Goal: Information Seeking & Learning: Compare options

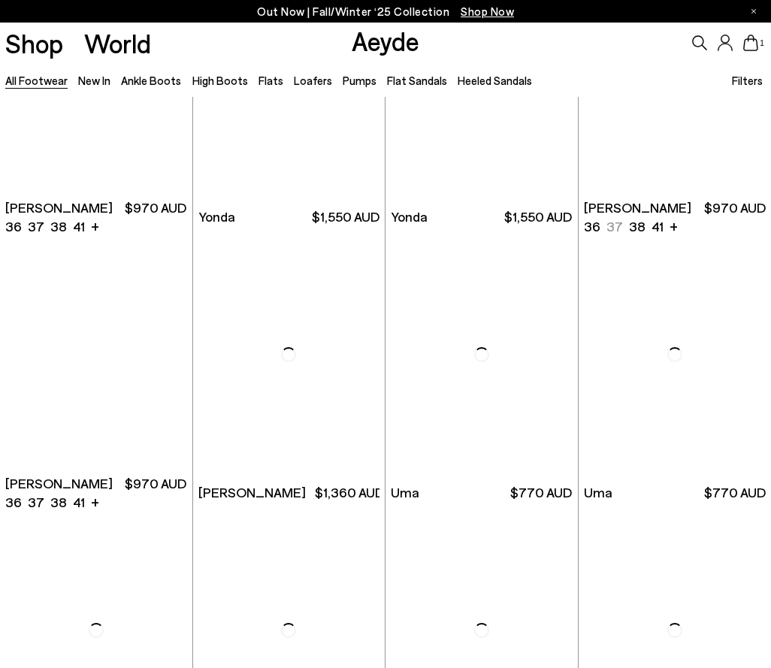
scroll to position [2675, 0]
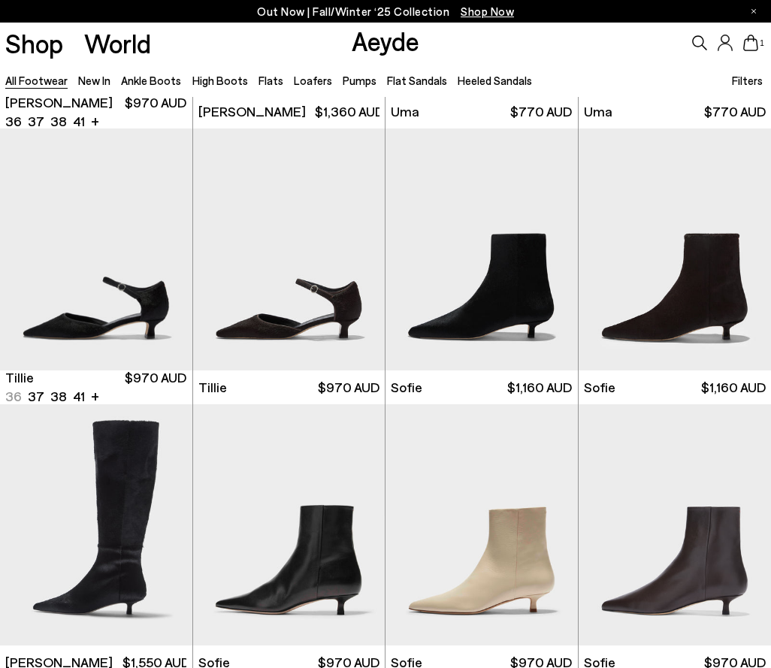
scroll to position [2999, 0]
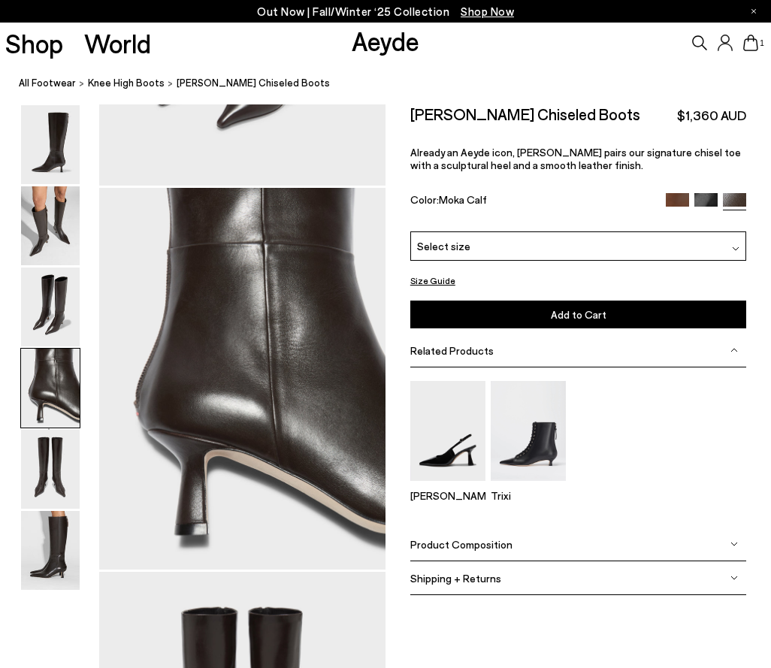
scroll to position [1153, 0]
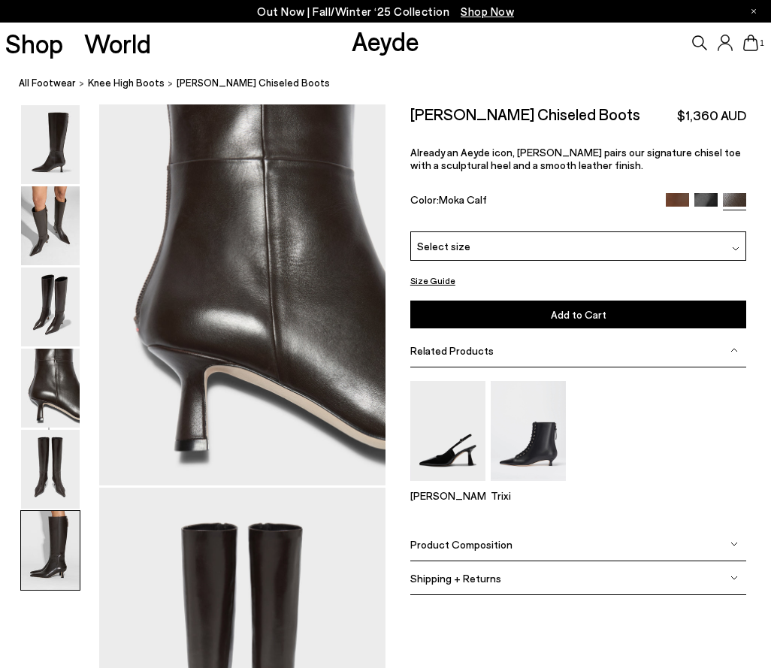
click at [53, 216] on img at bounding box center [50, 225] width 59 height 79
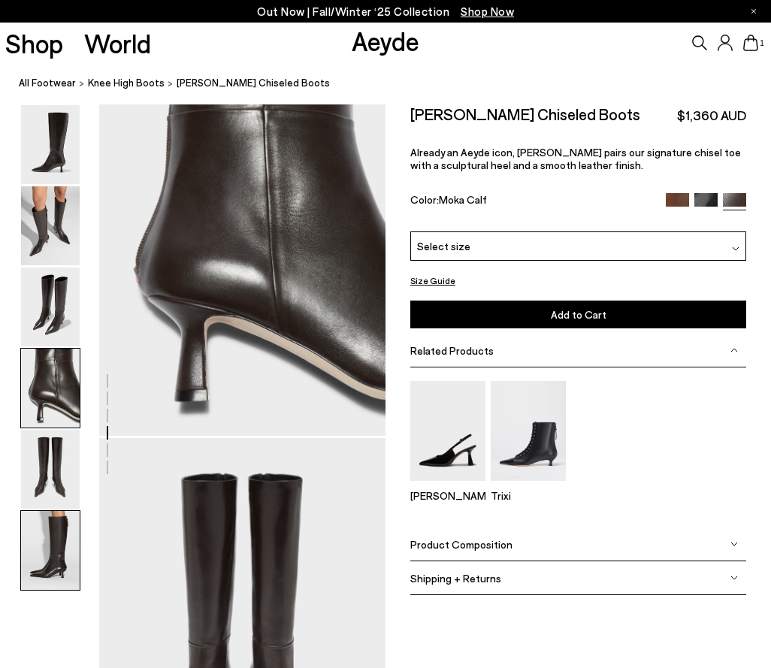
scroll to position [1195, 0]
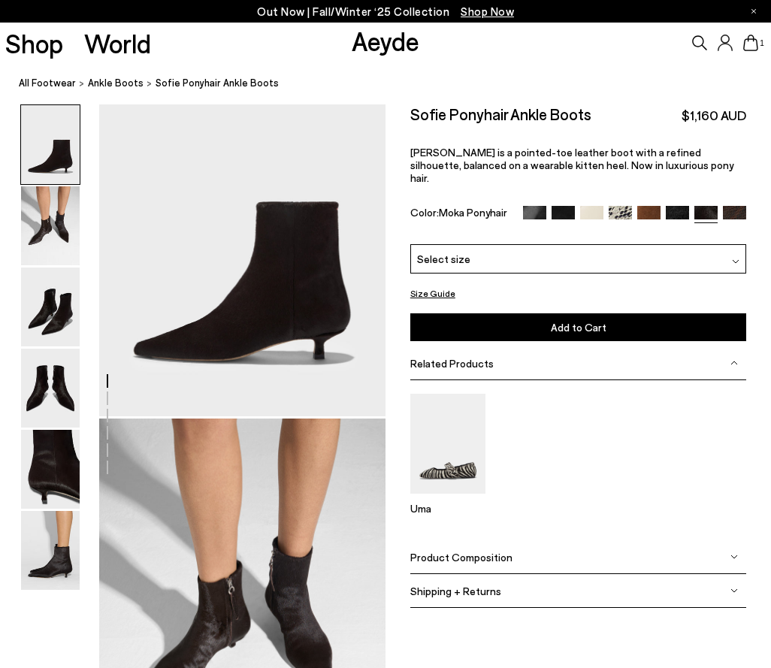
scroll to position [69, 0]
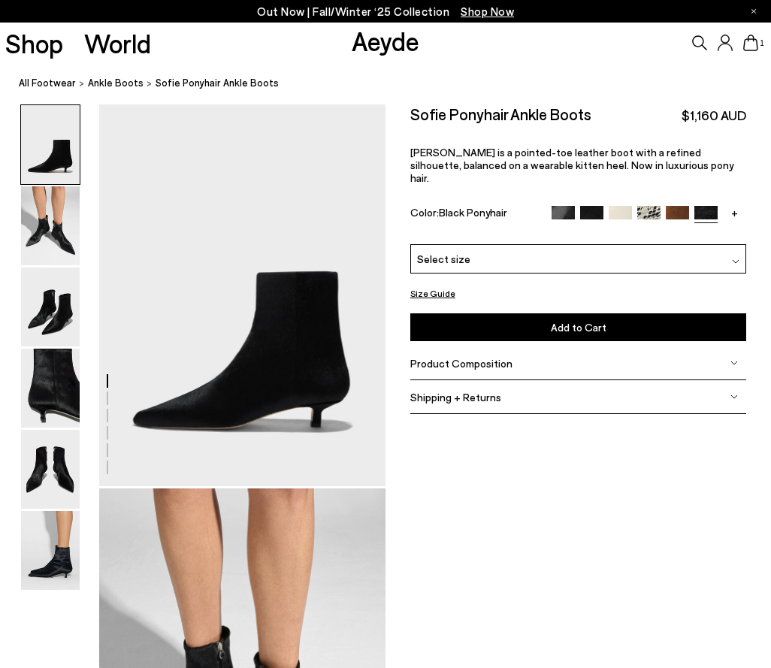
click at [573, 206] on img at bounding box center [563, 217] width 23 height 23
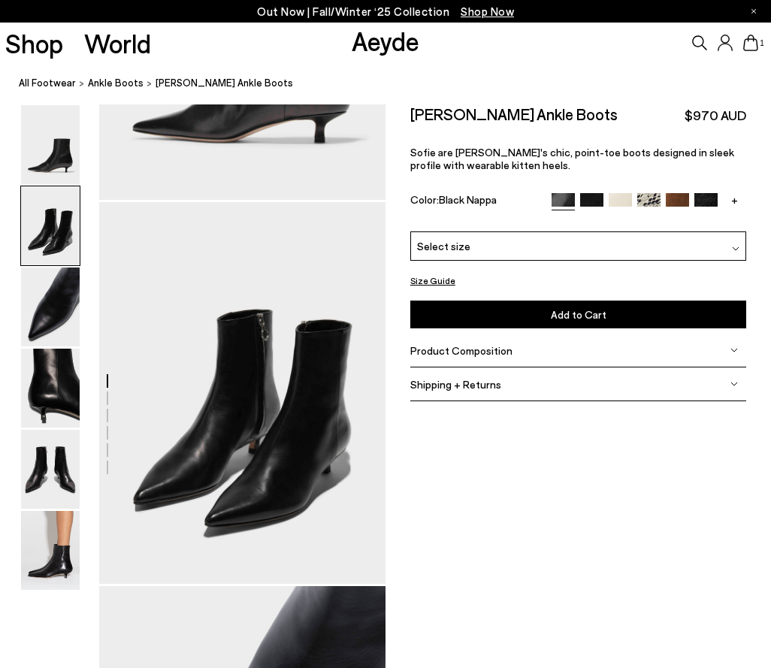
scroll to position [274, 0]
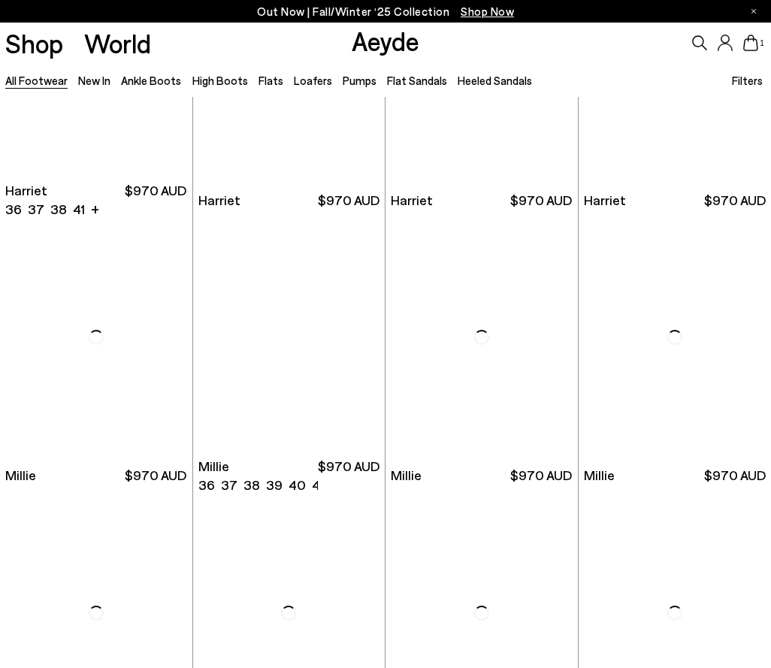
scroll to position [4589, 0]
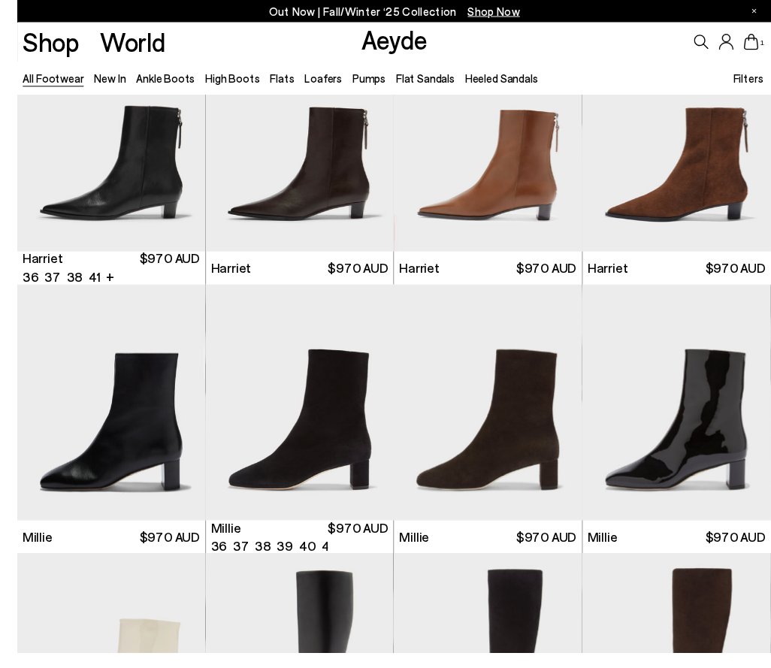
scroll to position [4580, 0]
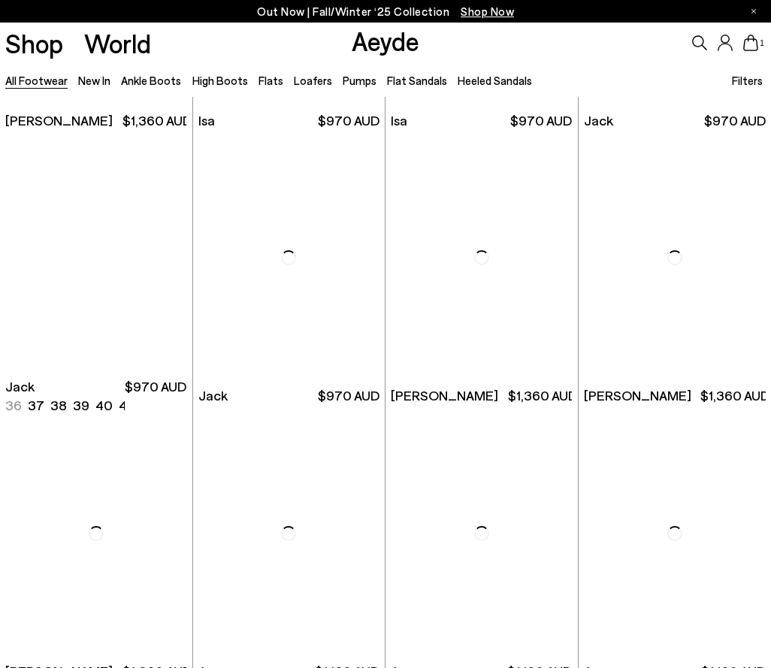
scroll to position [6904, 0]
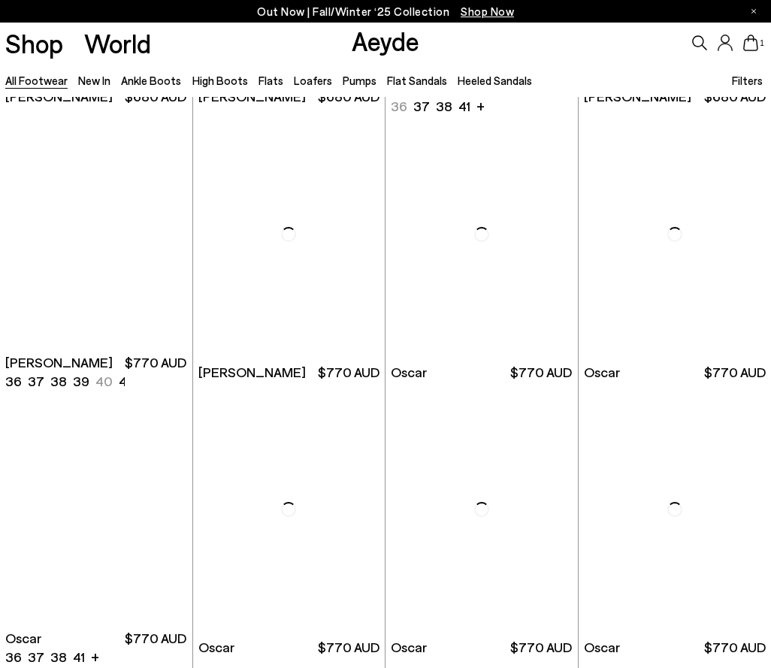
scroll to position [9378, 0]
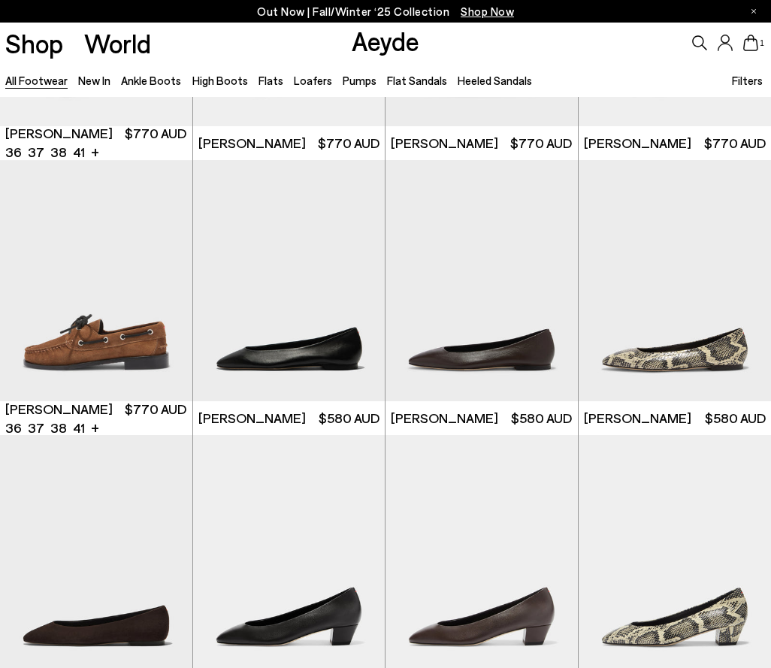
scroll to position [10149, 0]
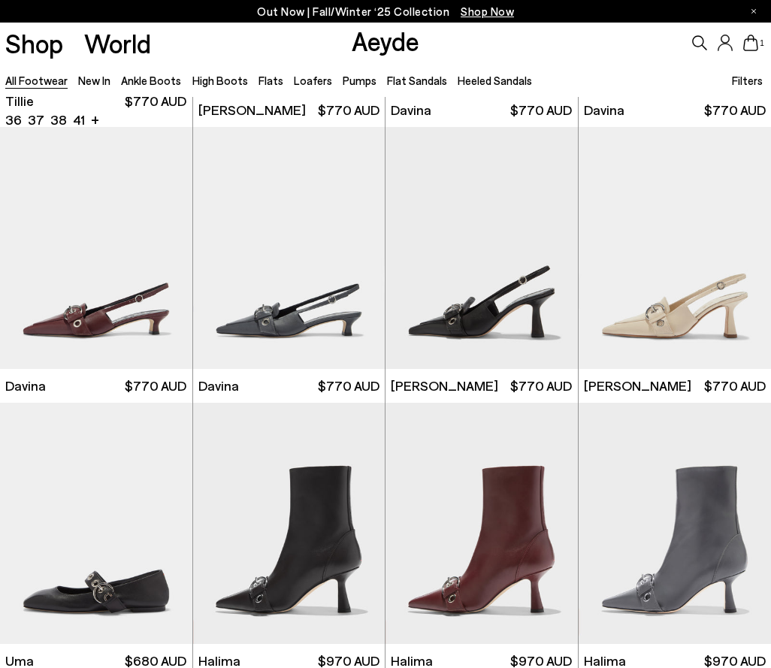
scroll to position [12091, 0]
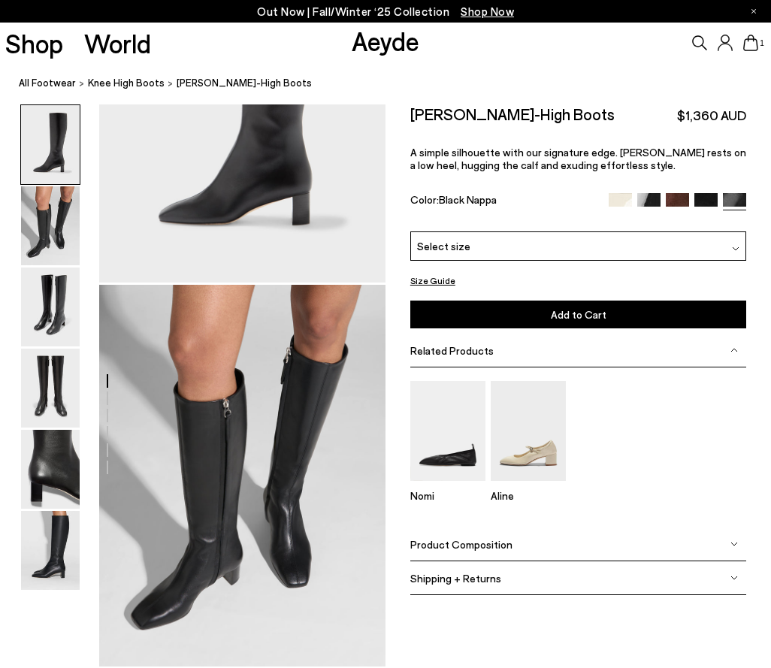
scroll to position [182, 0]
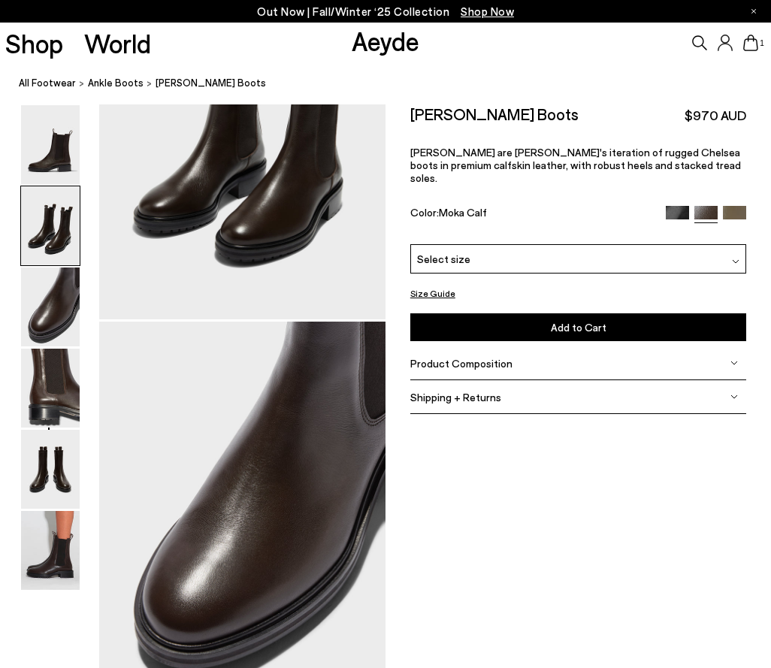
scroll to position [554, 0]
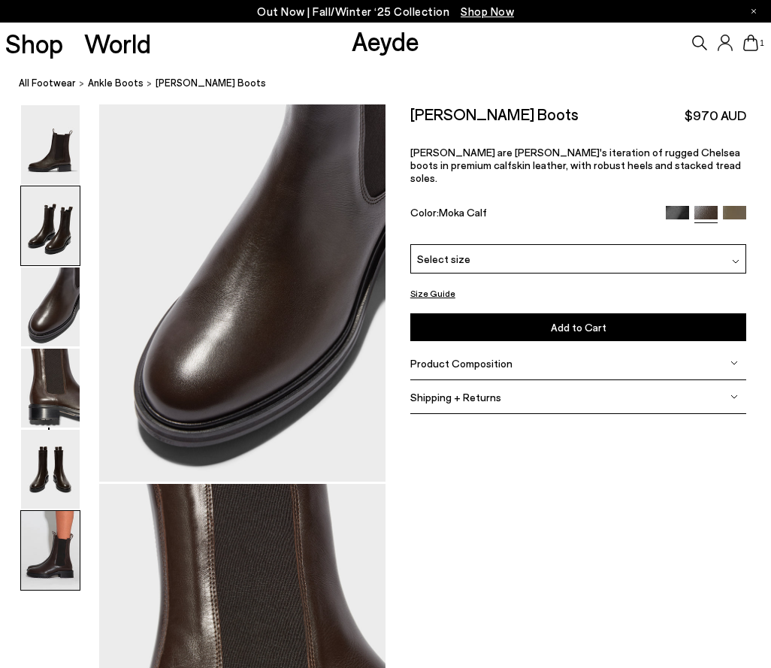
click at [48, 11] on div "Out Now | Fall/Winter ‘25 Collection Shop Now" at bounding box center [385, 11] width 771 height 23
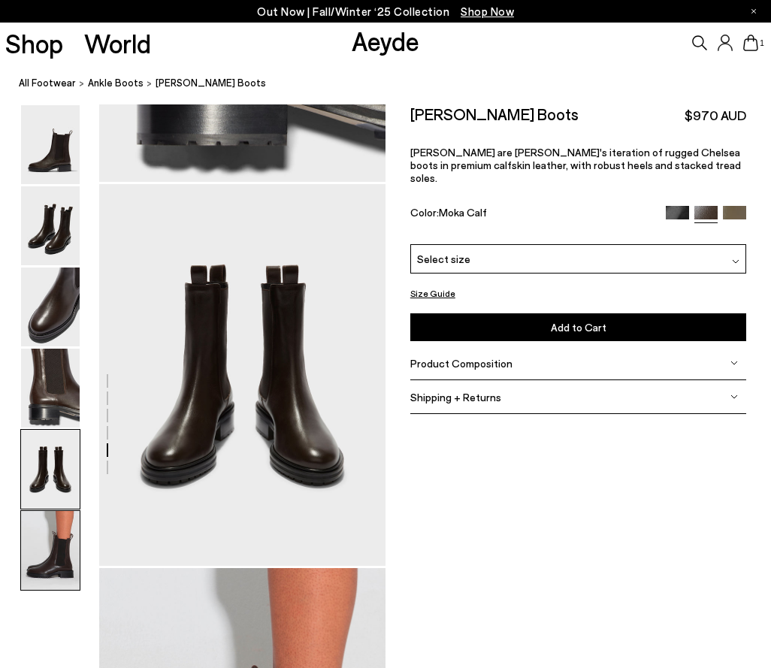
scroll to position [1437, 0]
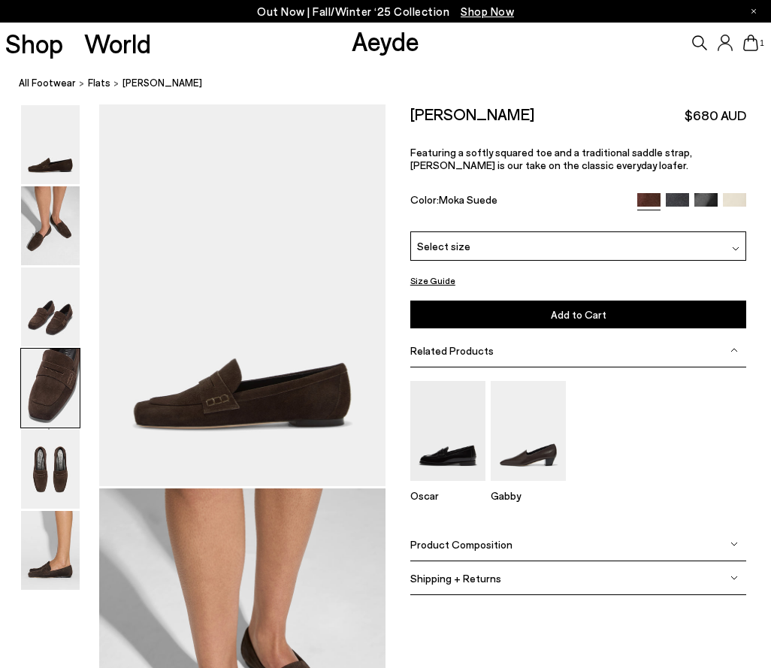
scroll to position [1153, 0]
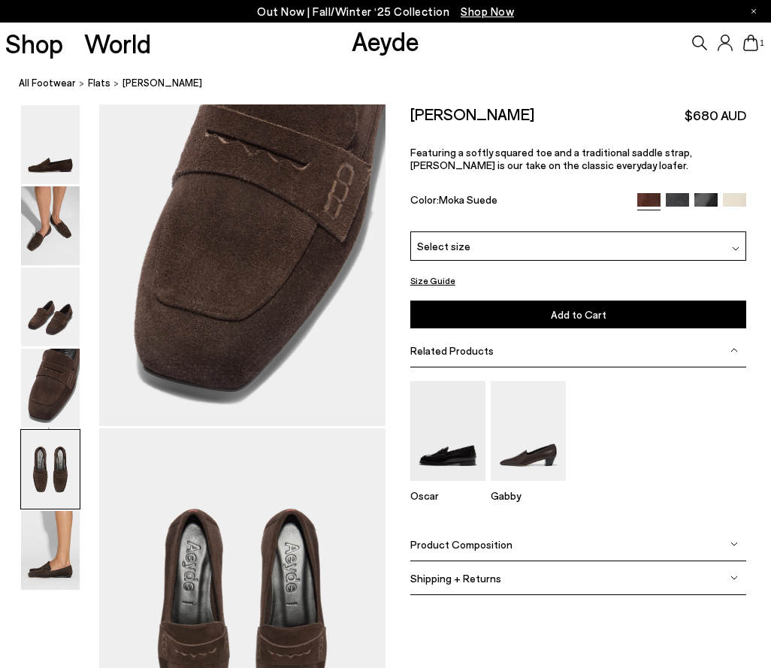
click at [53, 307] on img at bounding box center [50, 306] width 59 height 79
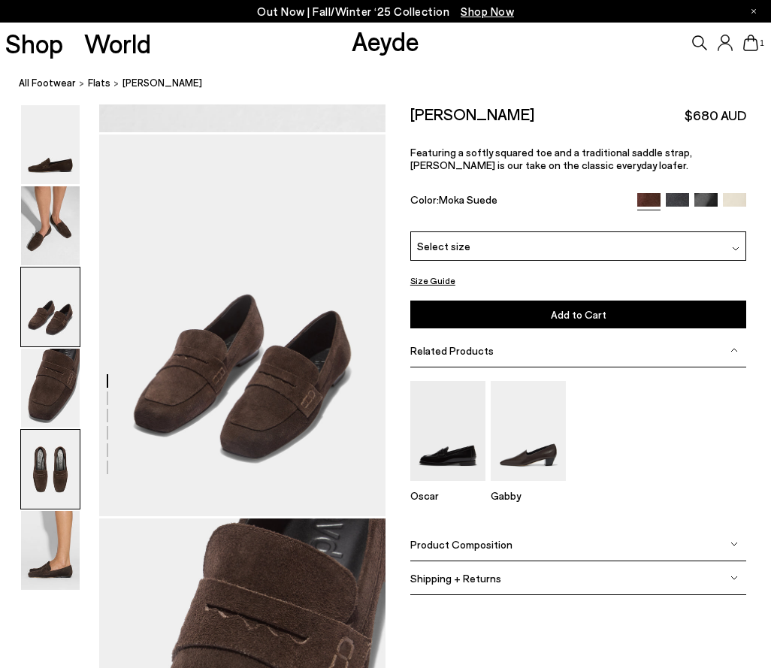
scroll to position [730, 0]
